Goal: Information Seeking & Learning: Learn about a topic

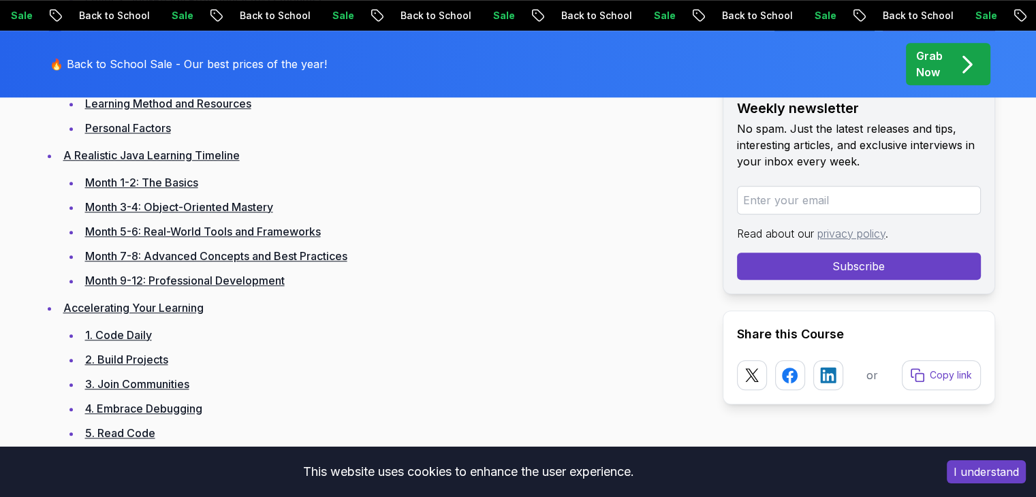
scroll to position [1171, 0]
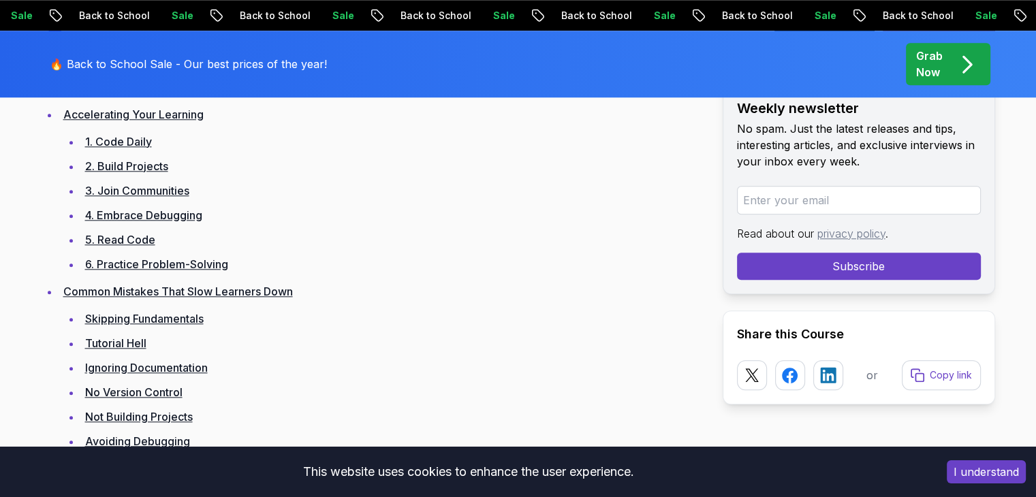
scroll to position [1335, 0]
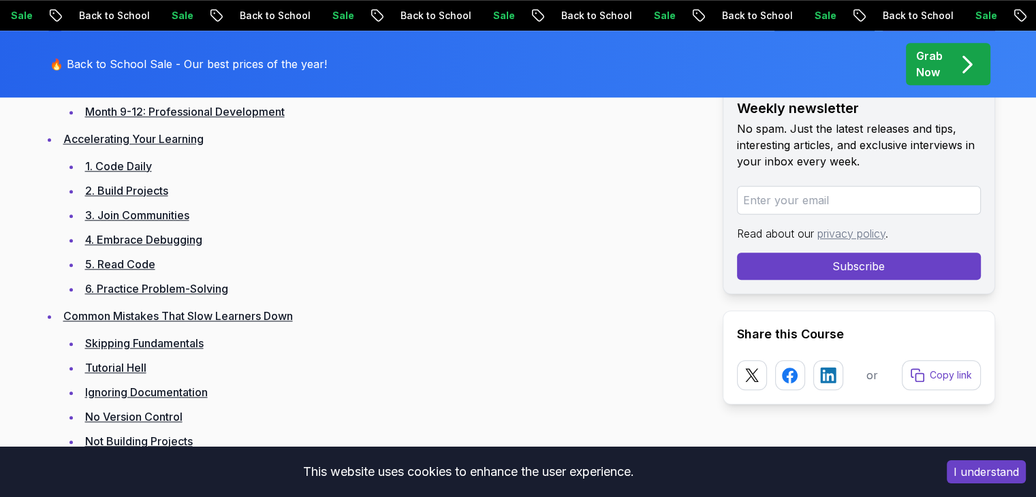
click at [140, 160] on link "1. Code Daily" at bounding box center [118, 166] width 67 height 14
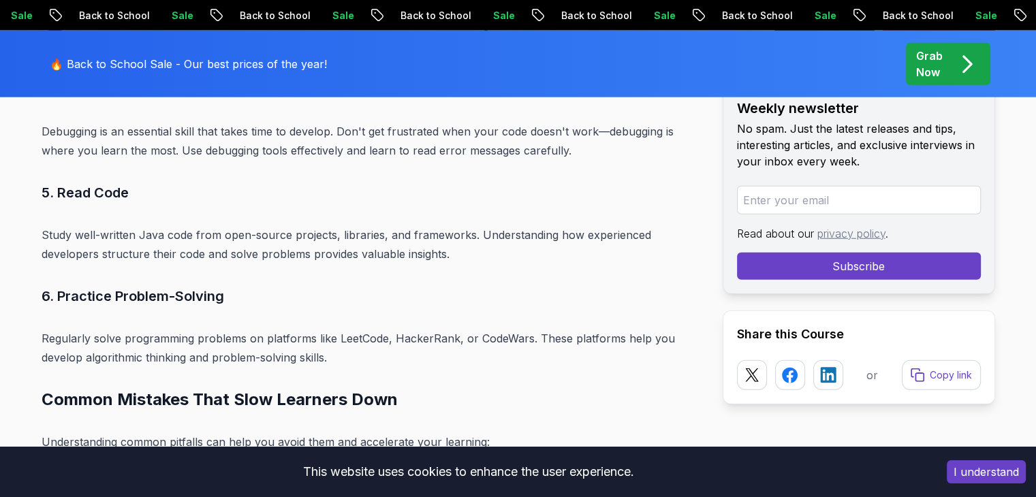
scroll to position [8642, 0]
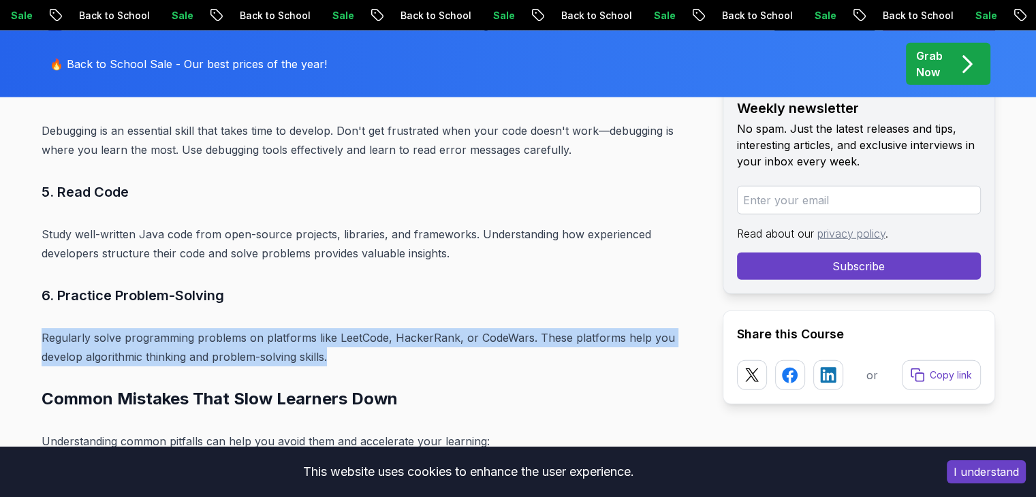
drag, startPoint x: 42, startPoint y: 313, endPoint x: 342, endPoint y: 341, distance: 301.6
click at [342, 341] on p "Regularly solve programming problems on platforms like LeetCode, HackerRank, or…" at bounding box center [371, 347] width 659 height 38
copy p "Regularly solve programming problems on platforms like LeetCode, HackerRank, or…"
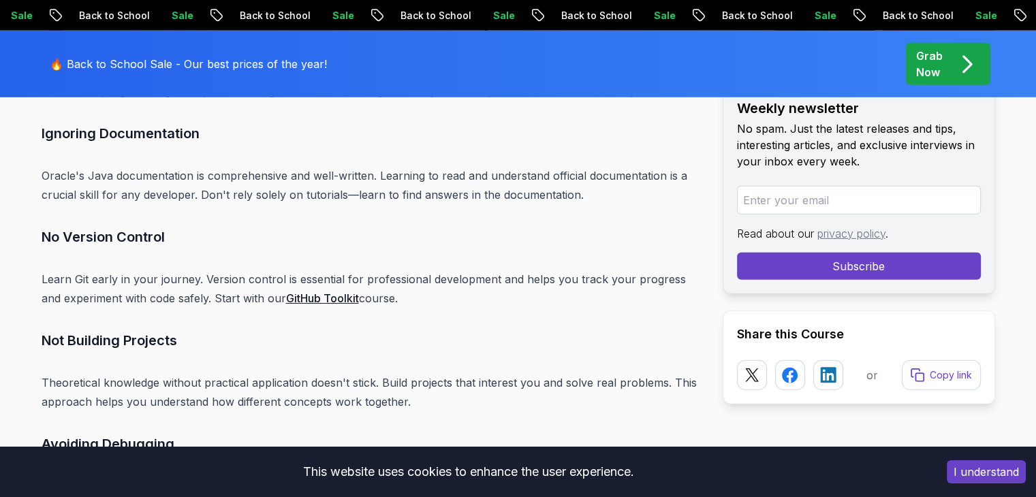
scroll to position [9216, 0]
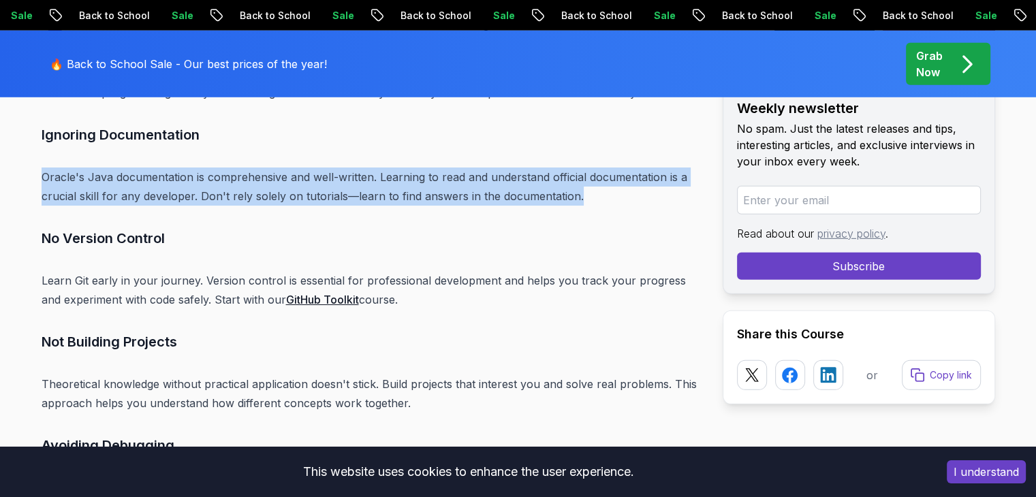
drag, startPoint x: 44, startPoint y: 155, endPoint x: 605, endPoint y: 180, distance: 561.6
click at [605, 180] on p "Oracle's Java documentation is comprehensive and well-written. Learning to read…" at bounding box center [371, 186] width 659 height 38
copy p "Oracle's Java documentation is comprehensive and well-written. Learning to read…"
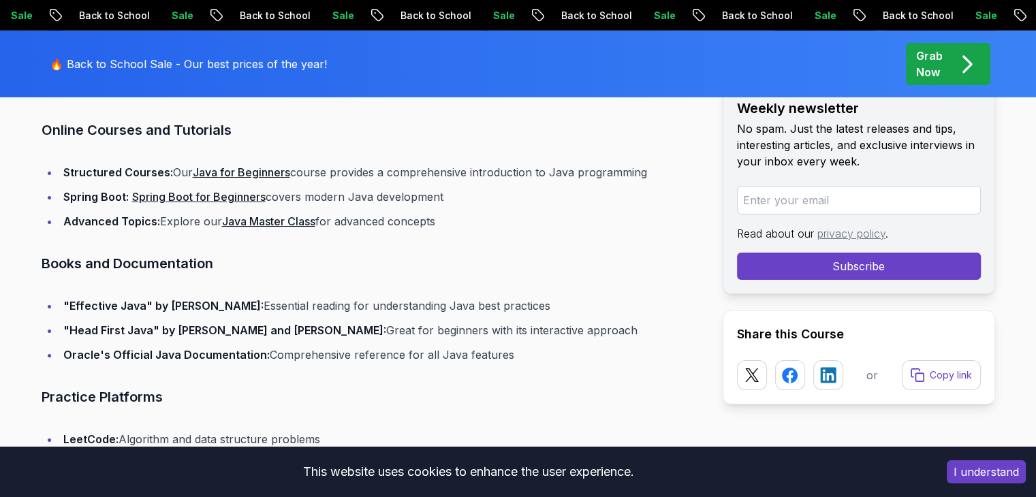
scroll to position [9788, 0]
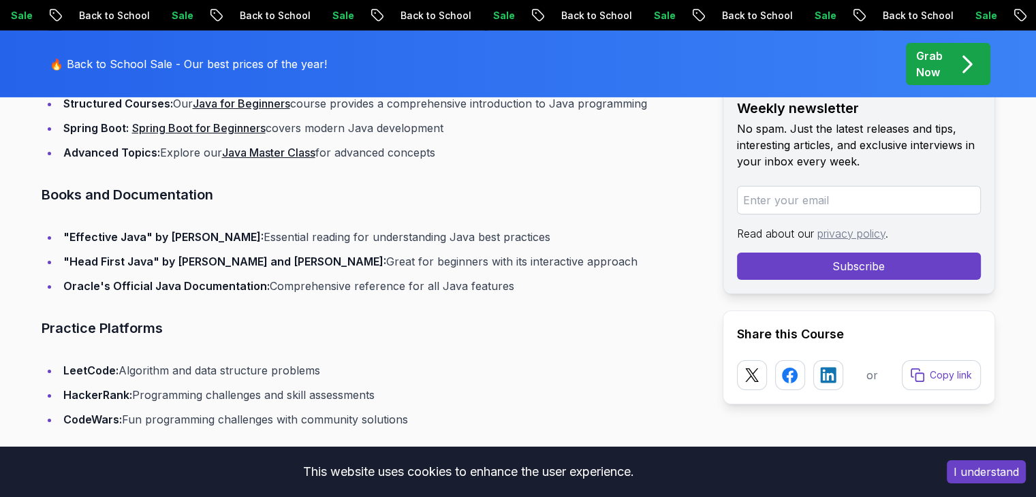
drag, startPoint x: 63, startPoint y: 349, endPoint x: 439, endPoint y: 404, distance: 379.9
click at [439, 404] on ul "LeetCode: Algorithm and data structure problems HackerRank: Programming challen…" at bounding box center [371, 395] width 659 height 68
copy ul "LeetCode: Algorithm and data structure problems HackerRank: Programming challen…"
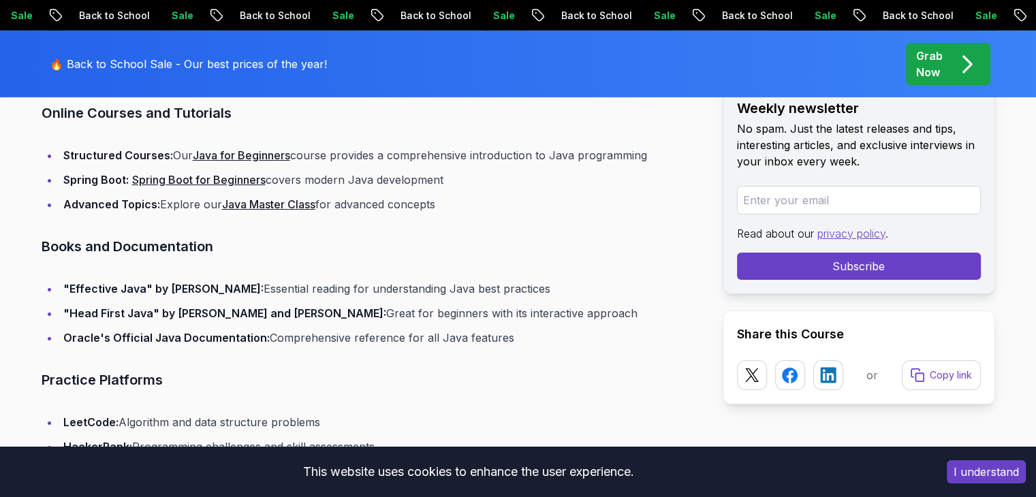
scroll to position [9761, 0]
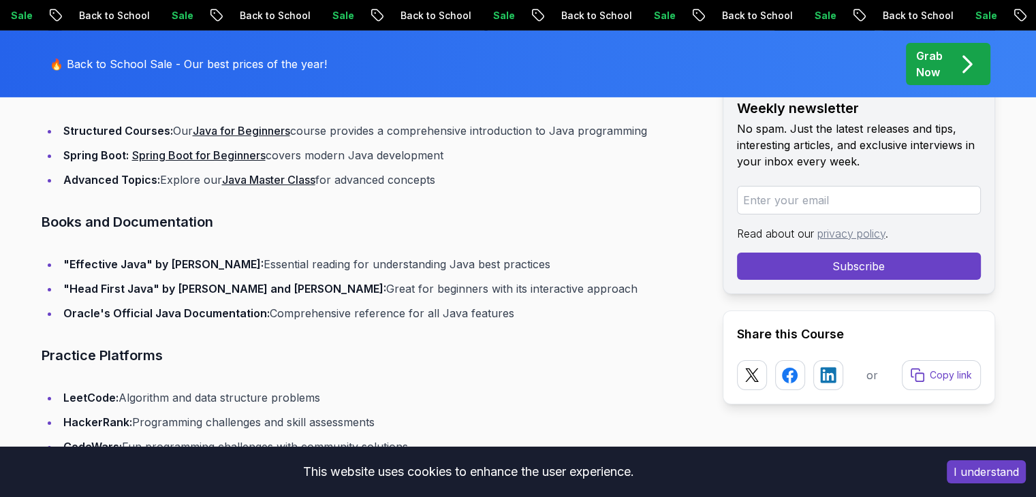
drag, startPoint x: 44, startPoint y: 199, endPoint x: 628, endPoint y: 296, distance: 592.0
copy div "Books and Documentation "Effective Java" by [PERSON_NAME]: Essential reading fo…"
drag, startPoint x: 63, startPoint y: 240, endPoint x: 237, endPoint y: 238, distance: 174.3
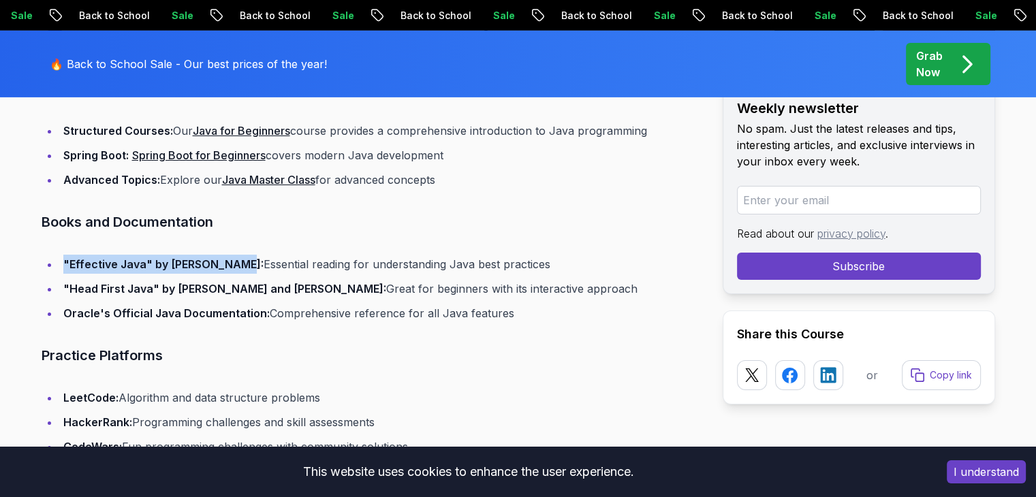
click at [237, 257] on strong ""Effective Java" by [PERSON_NAME]:" at bounding box center [163, 264] width 200 height 14
copy strong ""Effective Java" by [PERSON_NAME]"
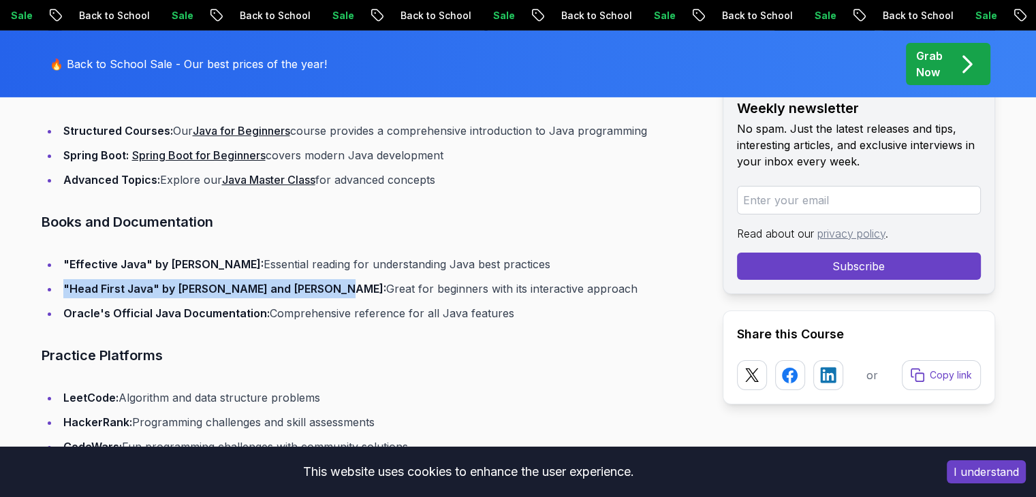
drag, startPoint x: 63, startPoint y: 266, endPoint x: 317, endPoint y: 277, distance: 253.6
click at [317, 277] on ul ""Effective Java" by [PERSON_NAME]: Essential reading for understanding Java bes…" at bounding box center [371, 289] width 659 height 68
copy strong ""Head First Java" by [PERSON_NAME] and [PERSON_NAME]"
